Goal: Feedback & Contribution: Submit feedback/report problem

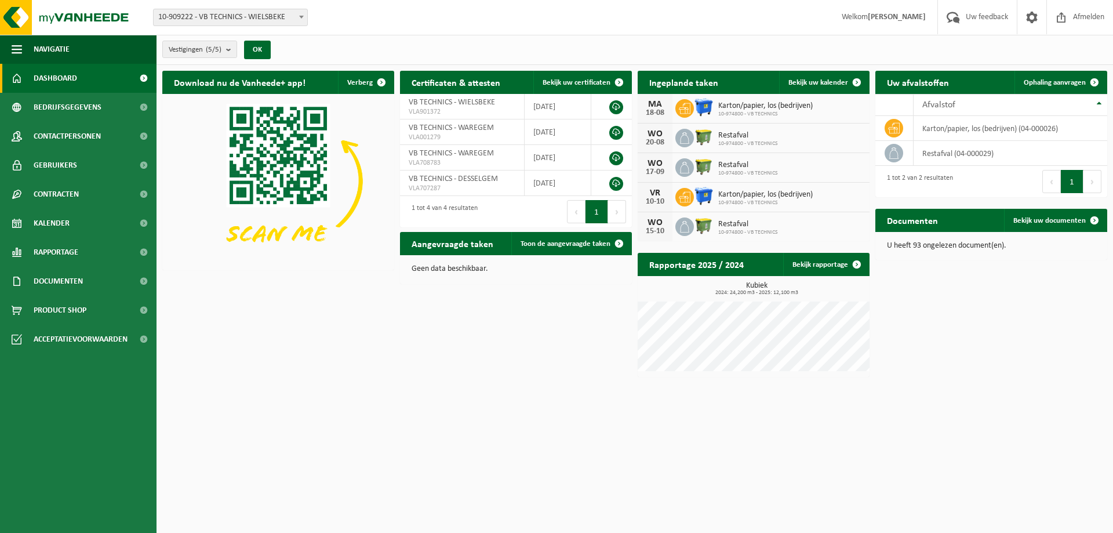
click at [795, 104] on span "Karton/papier, los (bedrijven)" at bounding box center [765, 105] width 94 height 9
click at [971, 20] on span "Uw feedback" at bounding box center [987, 17] width 48 height 34
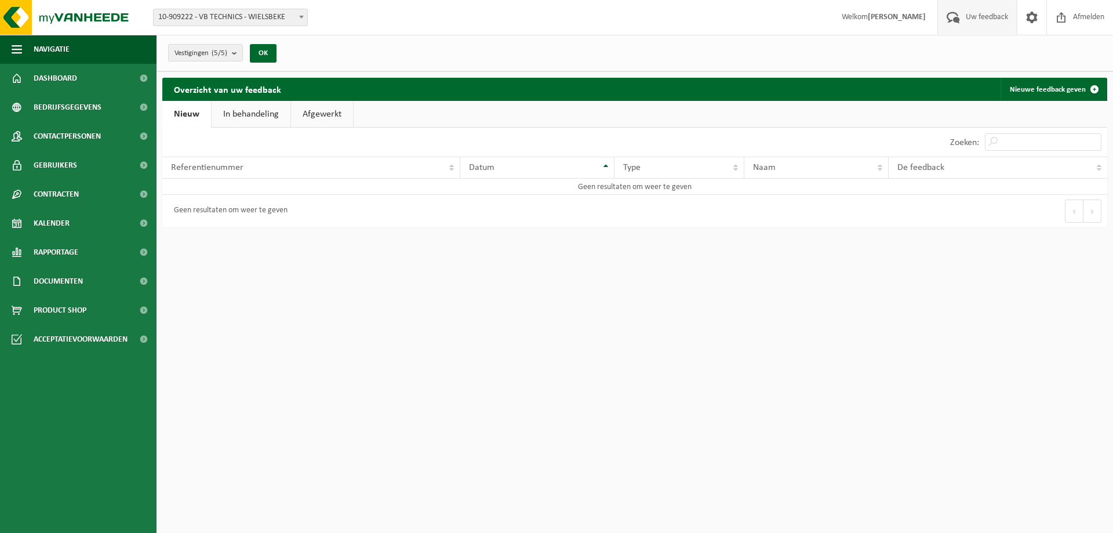
click at [220, 212] on div "Geen resultaten om weer te geven" at bounding box center [227, 211] width 119 height 21
click at [263, 114] on link "In behandeling" at bounding box center [251, 114] width 79 height 27
click at [243, 185] on td "Geen resultaten om weer te geven" at bounding box center [634, 186] width 945 height 16
click at [318, 114] on link "Afgewerkt" at bounding box center [324, 114] width 62 height 27
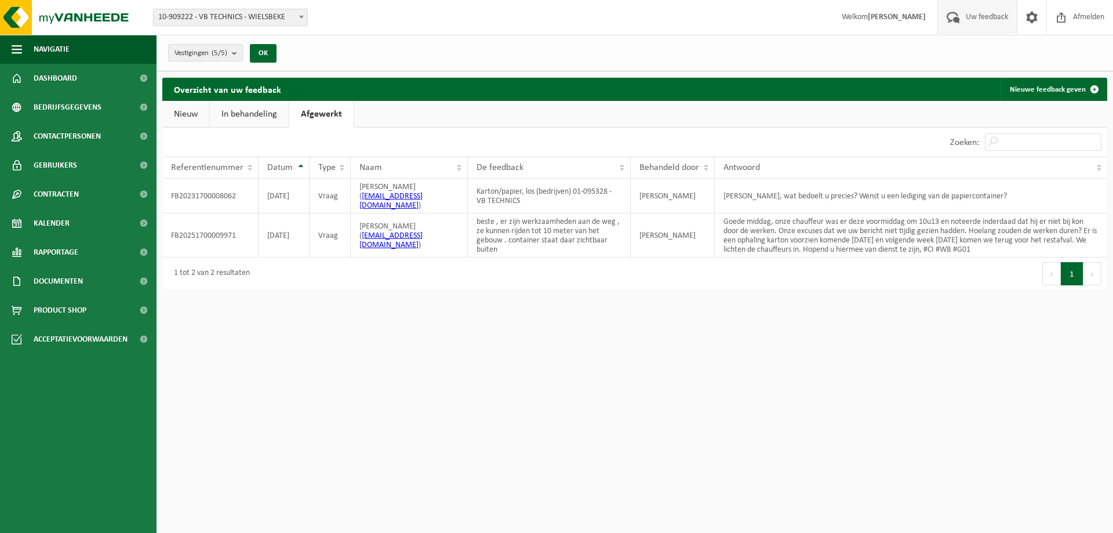
click at [189, 114] on link "Nieuw" at bounding box center [185, 114] width 47 height 27
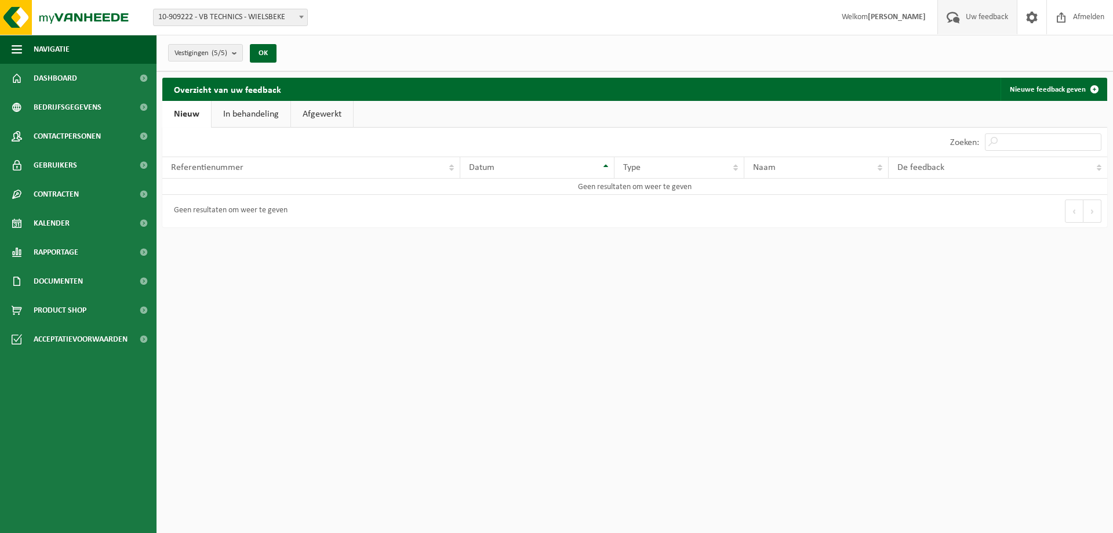
click at [228, 211] on div "Geen resultaten om weer te geven" at bounding box center [227, 211] width 119 height 21
click at [1045, 90] on link "Nieuwe feedback geven" at bounding box center [1052, 89] width 105 height 23
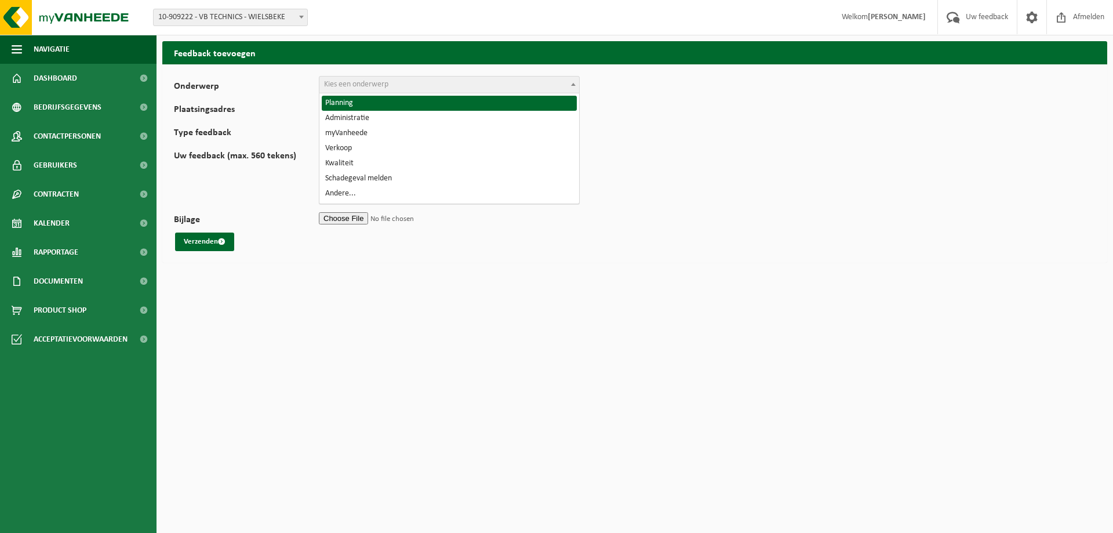
click at [373, 85] on span "Kies een onderwerp" at bounding box center [356, 84] width 64 height 9
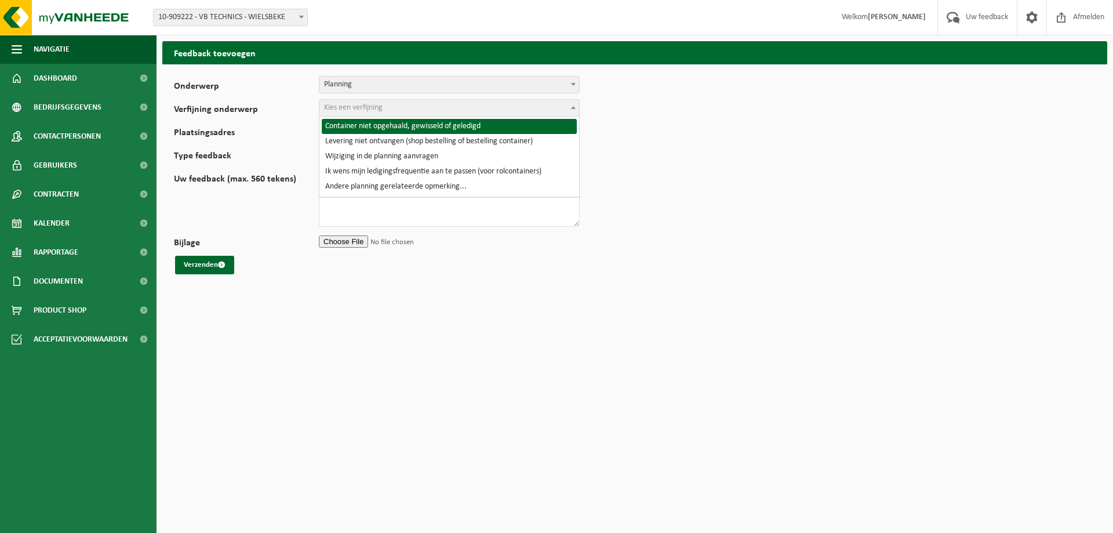
click at [360, 111] on span "Kies een verfijning" at bounding box center [353, 107] width 59 height 9
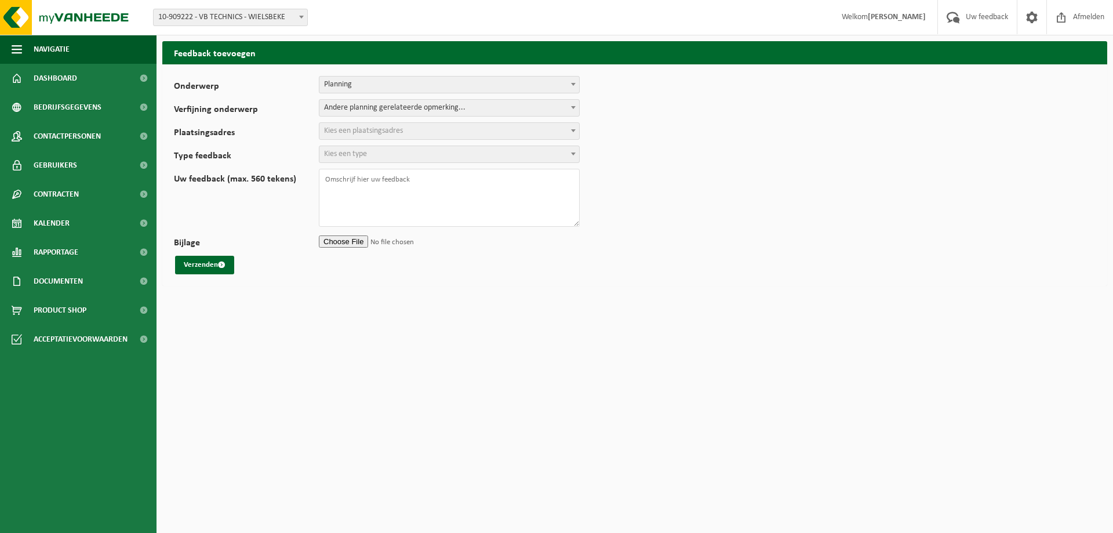
click at [344, 128] on span "Kies een plaatsingsadres" at bounding box center [363, 130] width 79 height 9
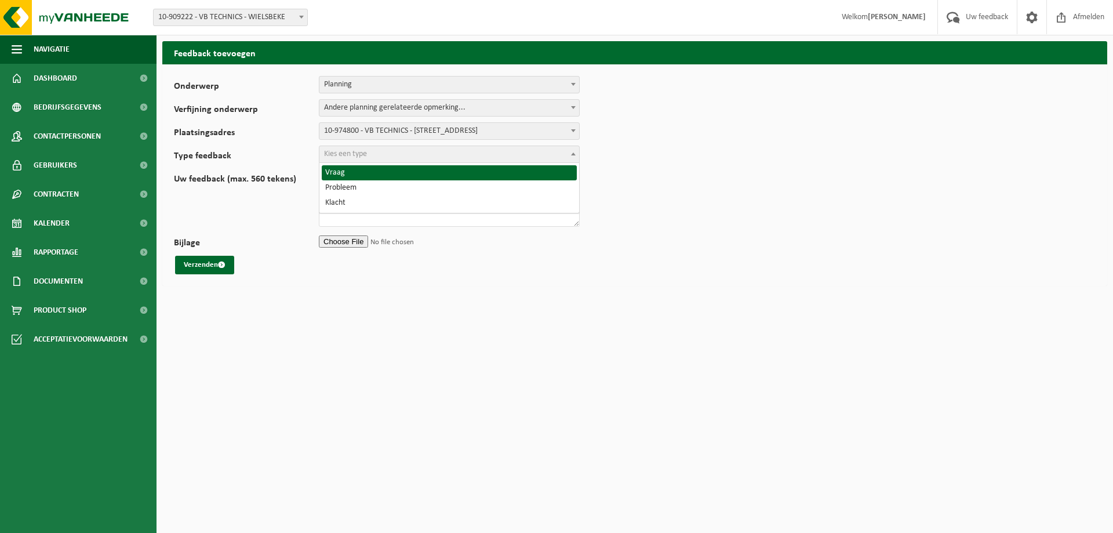
click at [449, 154] on span "Kies een type" at bounding box center [449, 154] width 260 height 16
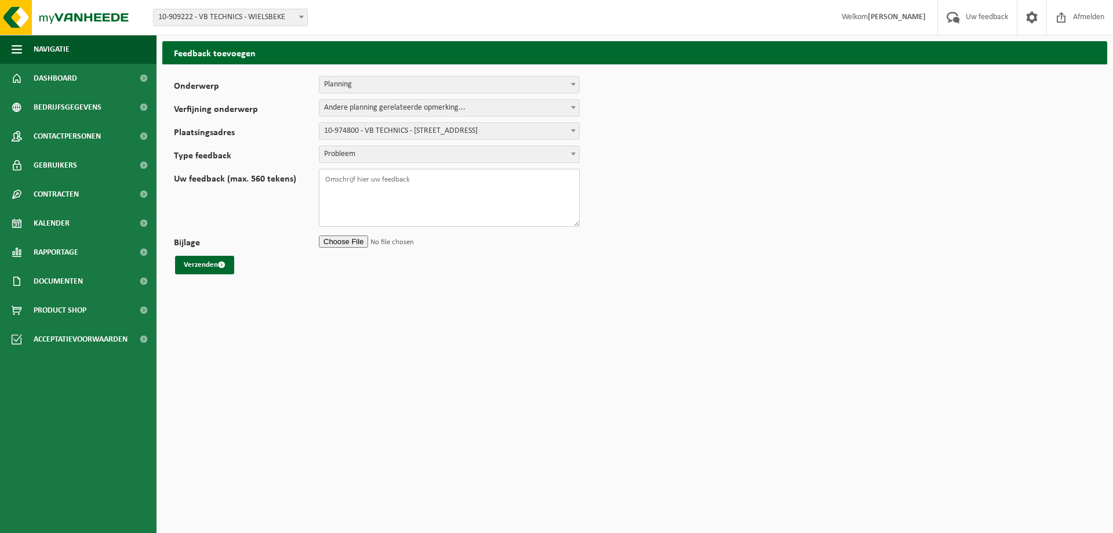
click at [393, 180] on textarea "Uw feedback (max. 560 tekens)" at bounding box center [449, 198] width 261 height 58
click at [451, 188] on textarea "Beste , hier zijn grote werkzaamheden op de wakkensteenweg , wij zijn enkel ber…" at bounding box center [449, 198] width 261 height 58
click at [457, 188] on textarea "Beste , hier zijn grote werkzaamheden op de wakkensteenweg , wij zijn enkel ber…" at bounding box center [449, 198] width 261 height 58
click at [526, 188] on textarea "Beste , hier zijn grote werkzaamheden op de wakkensteenweg , wij zijn enkel ber…" at bounding box center [449, 198] width 261 height 58
click at [464, 203] on textarea "Beste , hier zijn grote werkzaamheden op de wakkensteenweg , wij zijn enkel ber…" at bounding box center [449, 198] width 261 height 58
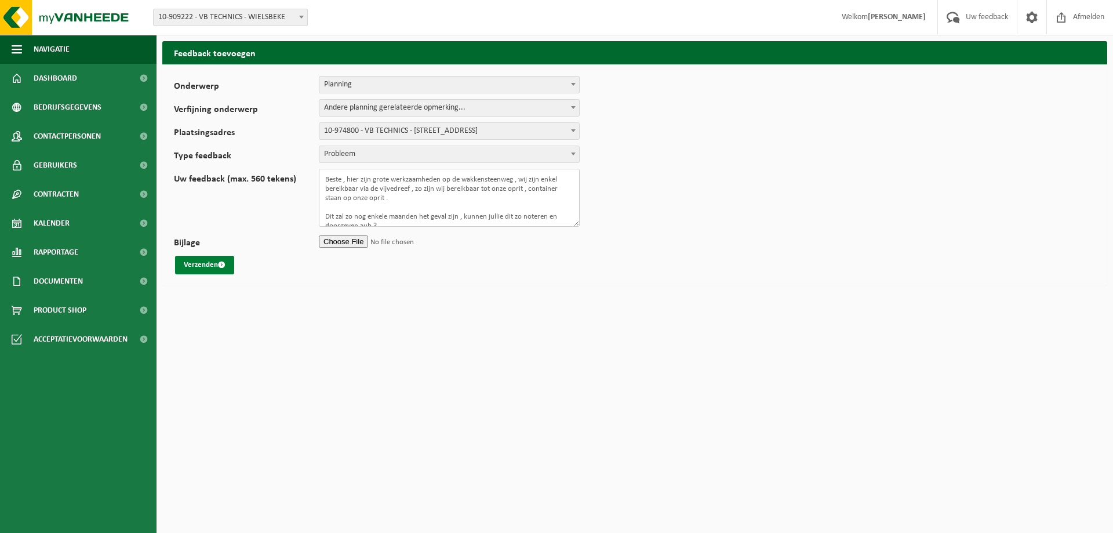
type textarea "Beste , hier zijn grote werkzaamheden op de wakkensteenweg , wij zijn enkel ber…"
click at [210, 265] on button "Verzenden" at bounding box center [204, 265] width 59 height 19
